Goal: Information Seeking & Learning: Learn about a topic

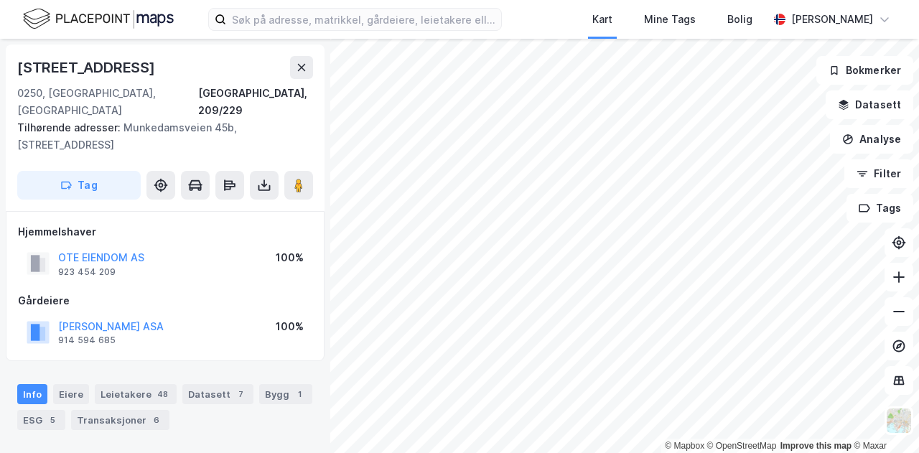
scroll to position [3, 0]
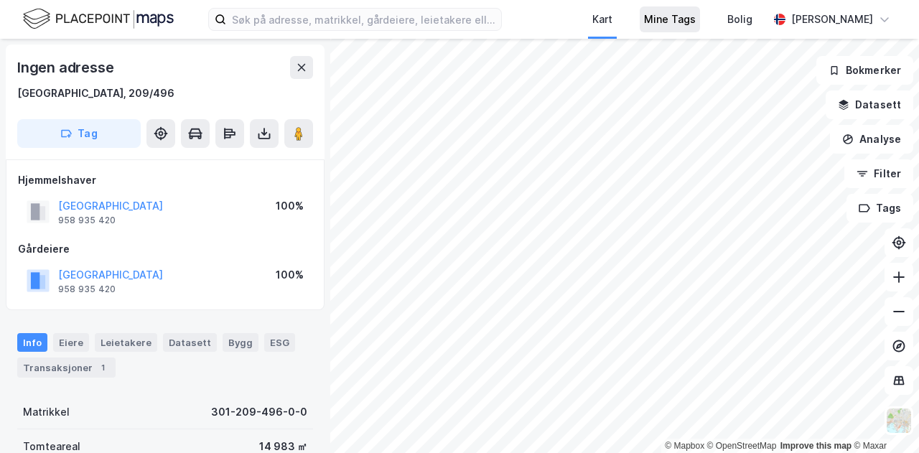
scroll to position [3, 0]
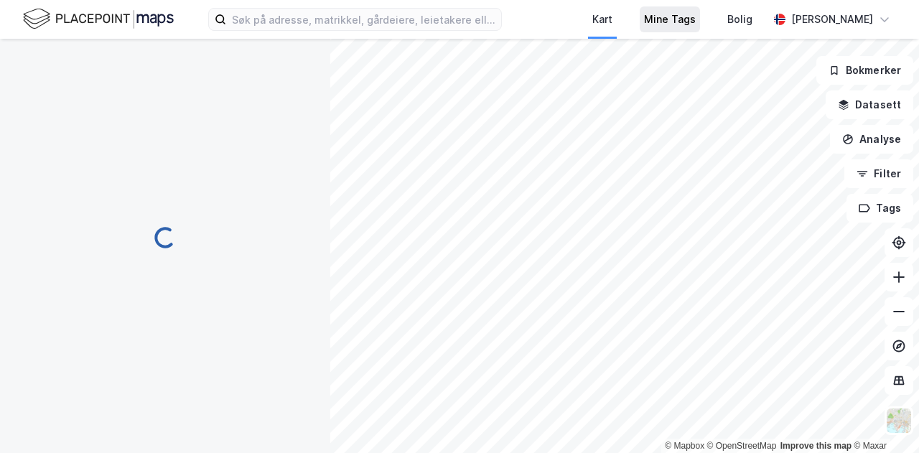
scroll to position [3, 0]
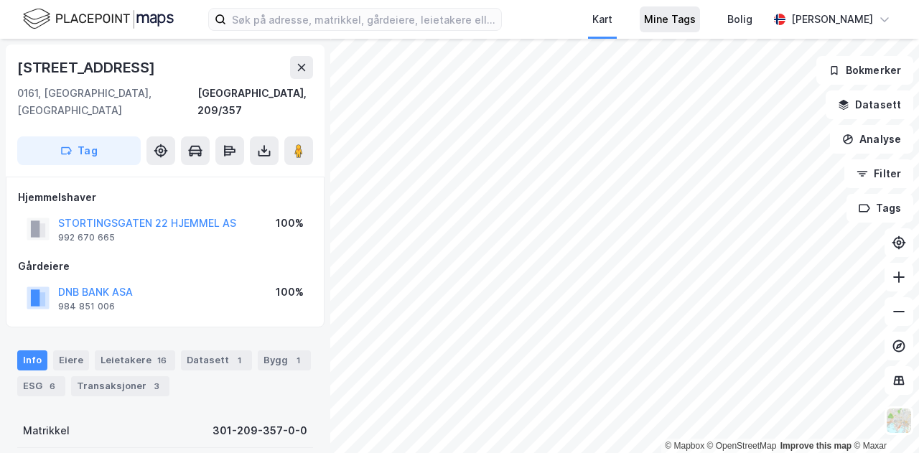
scroll to position [3, 0]
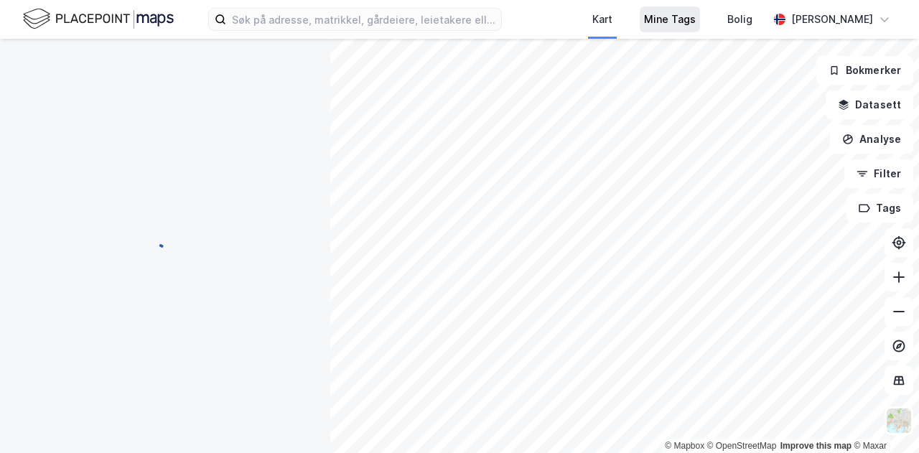
scroll to position [3, 0]
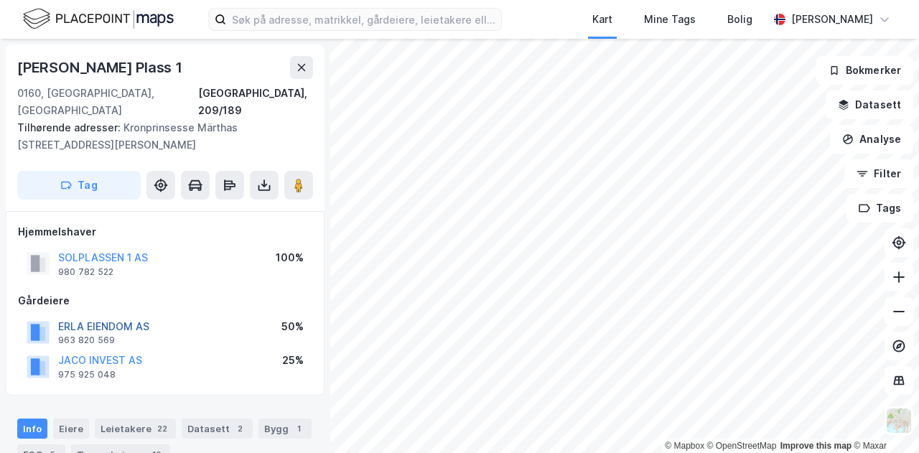
click at [0, 0] on button "ERLA EIENDOM AS" at bounding box center [0, 0] width 0 height 0
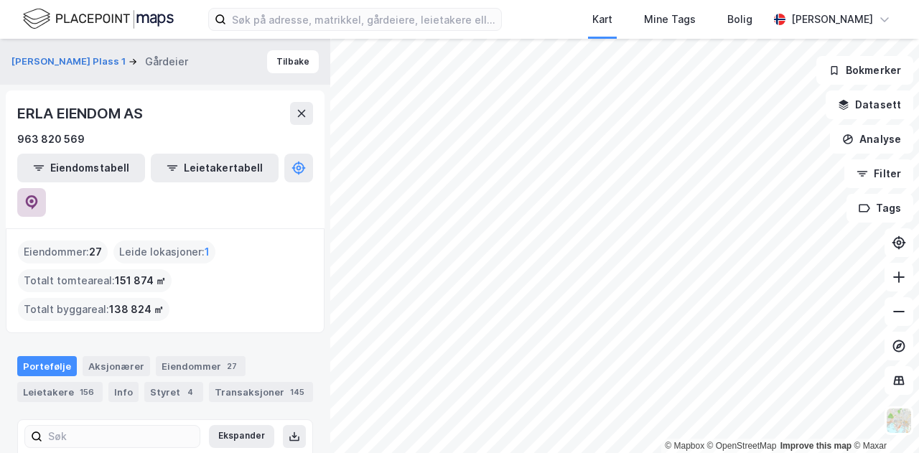
click at [34, 199] on icon at bounding box center [31, 201] width 4 height 4
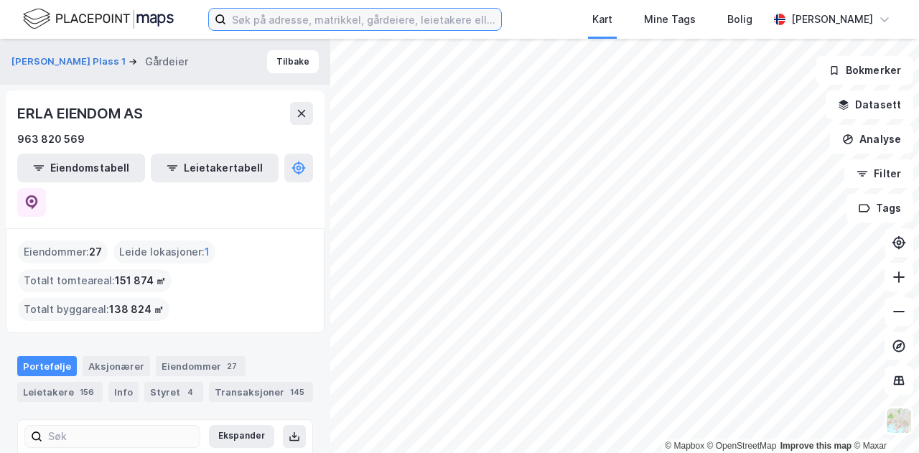
click at [406, 22] on input at bounding box center [363, 20] width 275 height 22
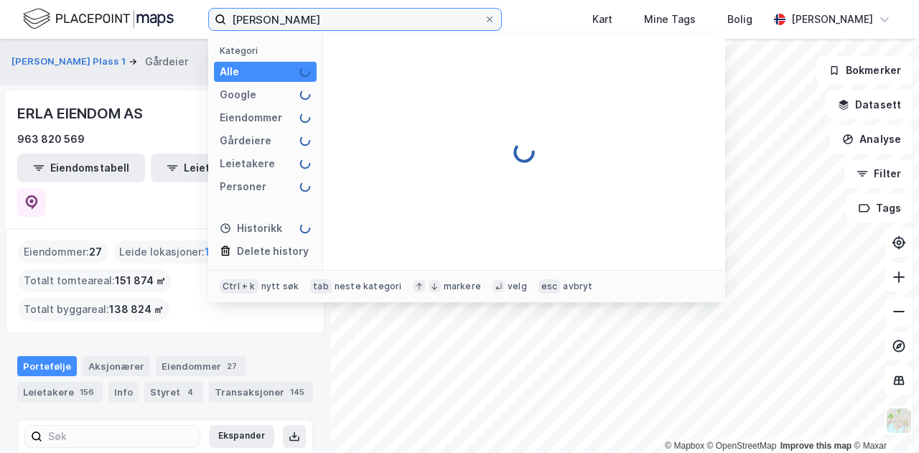
type input "[PERSON_NAME]"
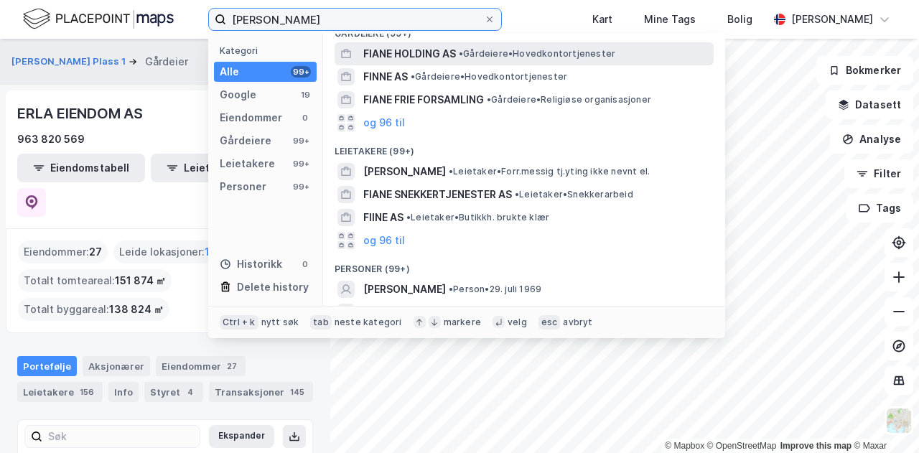
scroll to position [66, 0]
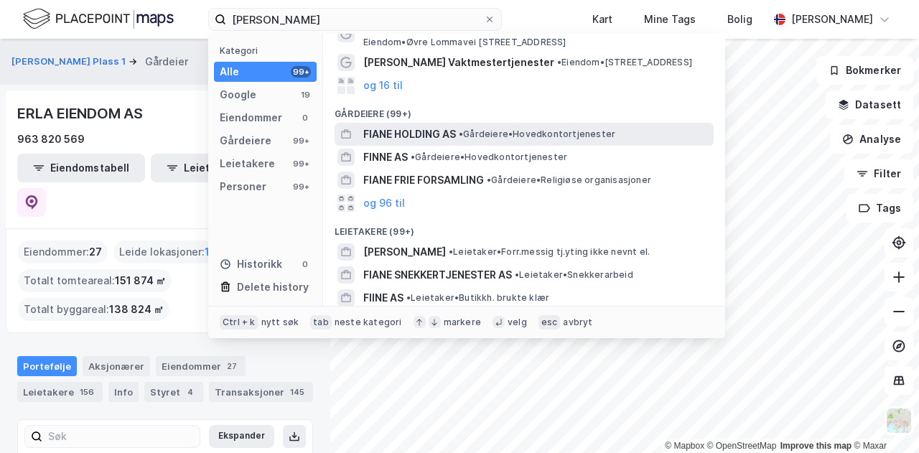
click at [439, 129] on span "FIANE HOLDING AS" at bounding box center [409, 134] width 93 height 17
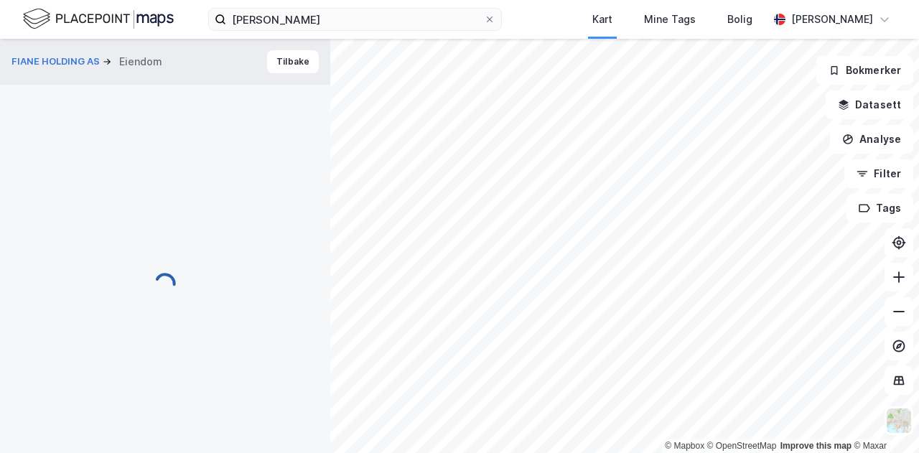
scroll to position [1, 0]
